Goal: Task Accomplishment & Management: Complete application form

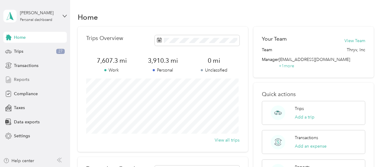
click at [19, 78] on span "Reports" at bounding box center [21, 79] width 15 height 6
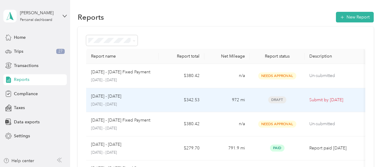
click at [149, 100] on div "[DATE] - [DATE] [DATE] - [DATE]" at bounding box center [122, 100] width 63 height 14
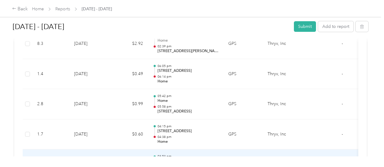
scroll to position [1604, 0]
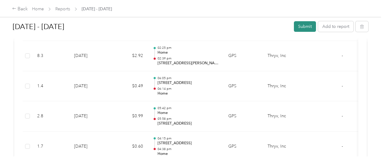
click at [306, 28] on button "Submit" at bounding box center [305, 26] width 22 height 11
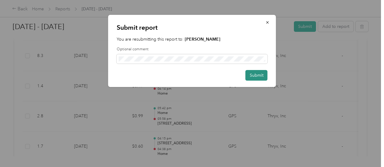
click at [258, 74] on button "Submit" at bounding box center [257, 75] width 22 height 11
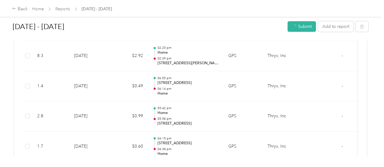
scroll to position [1589, 0]
